Goal: Information Seeking & Learning: Learn about a topic

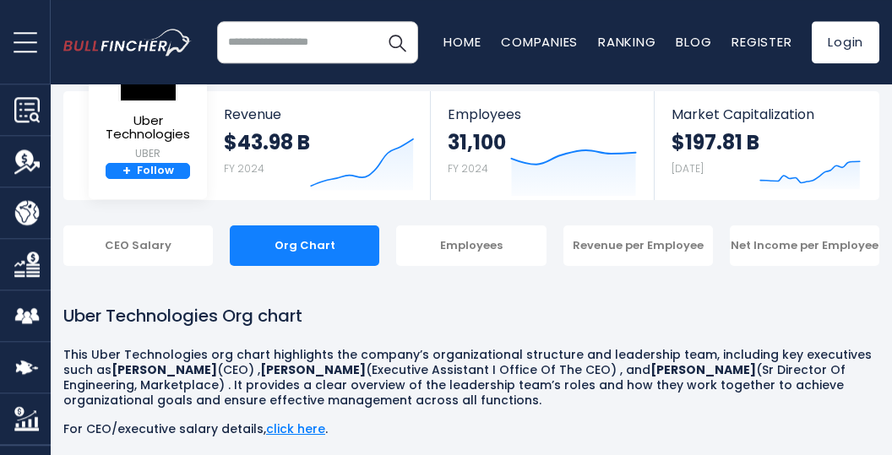
scroll to position [88, 0]
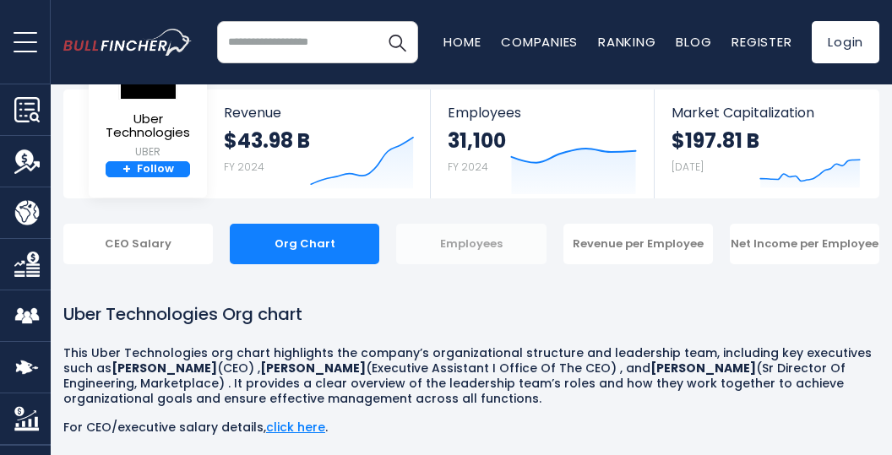
click at [471, 254] on div "Employees" at bounding box center [471, 244] width 150 height 41
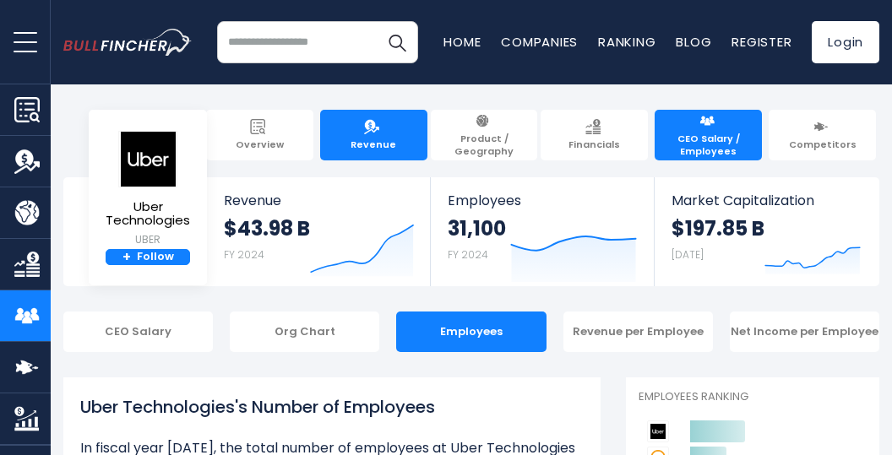
click at [395, 148] on link "Revenue" at bounding box center [373, 135] width 107 height 51
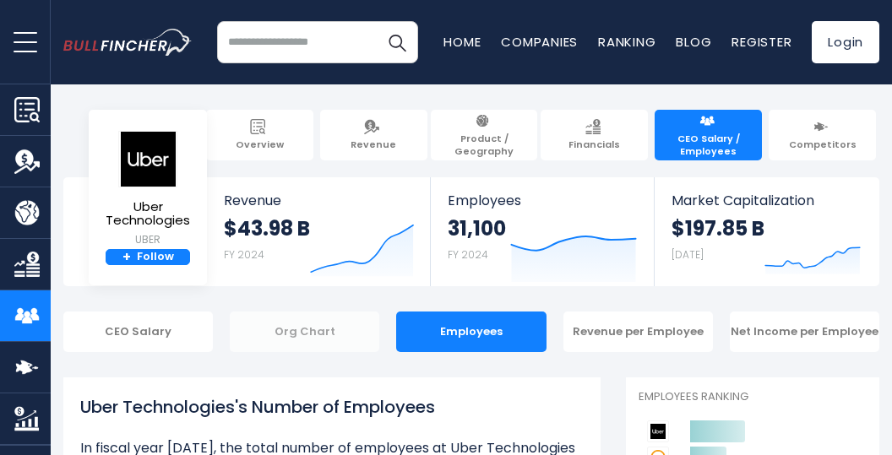
click at [282, 341] on div "Org Chart" at bounding box center [305, 332] width 150 height 41
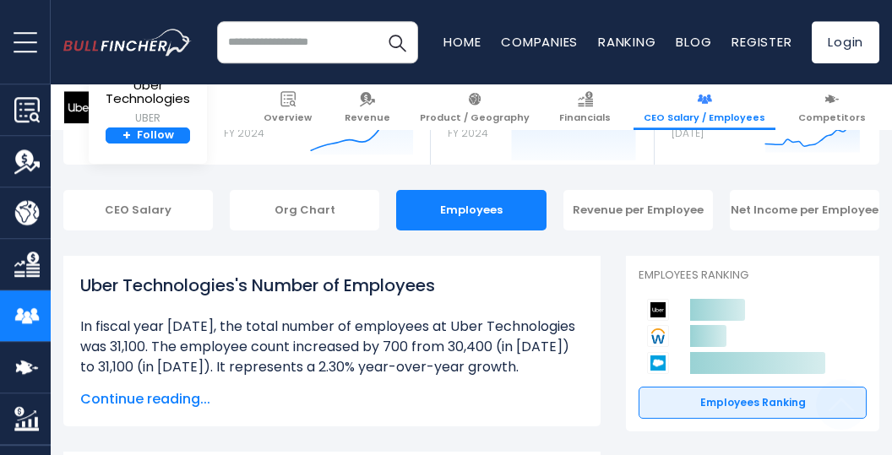
scroll to position [352, 0]
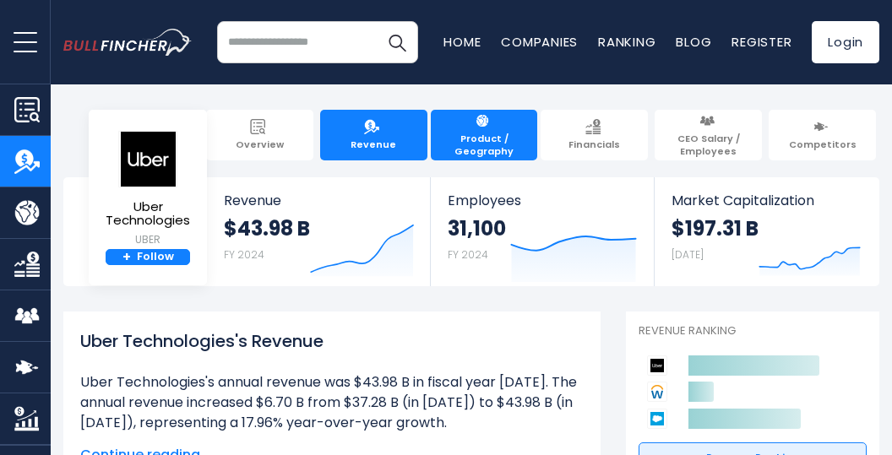
click at [481, 128] on img at bounding box center [482, 120] width 15 height 15
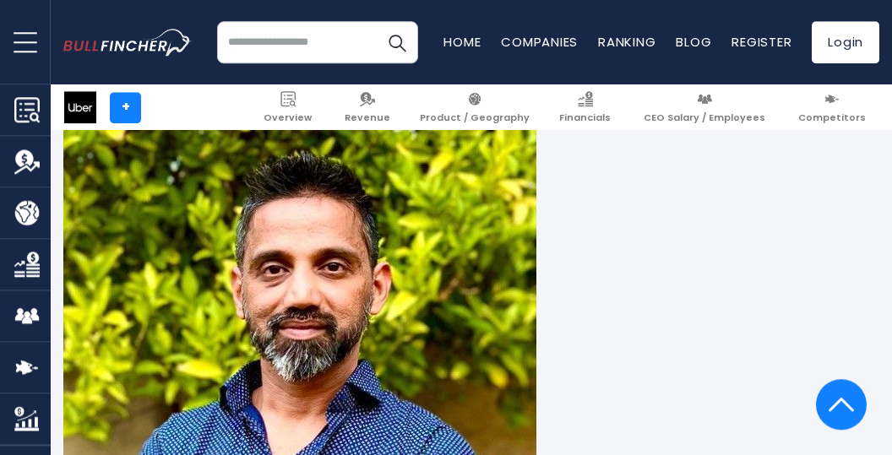
scroll to position [7382, 0]
